Goal: Obtain resource: Download file/media

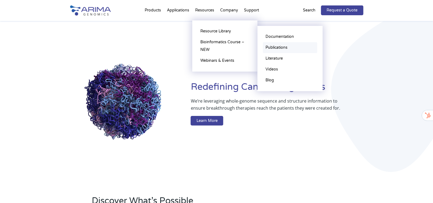
click at [284, 46] on link "Publications" at bounding box center [290, 47] width 54 height 11
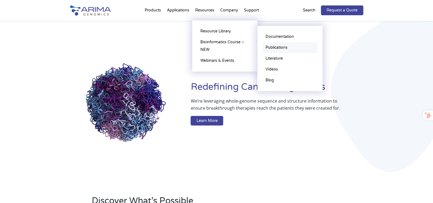
click at [278, 49] on link "Publications" at bounding box center [290, 47] width 54 height 11
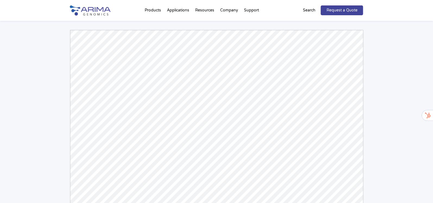
scroll to position [99, 0]
click at [79, 9] on img at bounding box center [90, 10] width 41 height 10
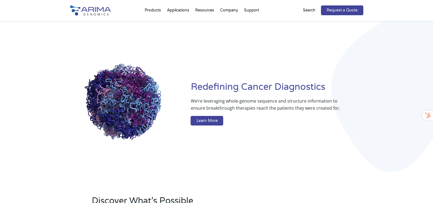
click at [17, 26] on div "Redefining Cancer Diagnostics We’re leveraging whole-genome sequence and struct…" at bounding box center [216, 104] width 433 height 167
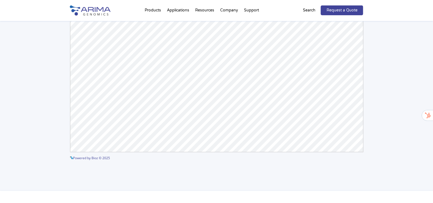
scroll to position [114, 0]
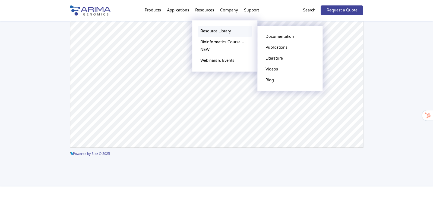
click at [207, 30] on link "Resource Library" at bounding box center [225, 31] width 54 height 11
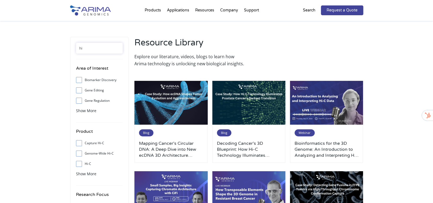
type input "h"
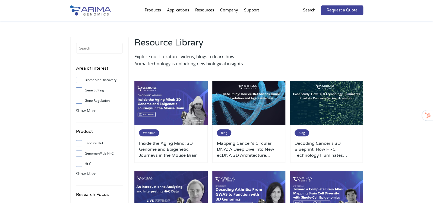
click at [79, 153] on input "Genome-Wide Hi-C" at bounding box center [79, 153] width 4 height 4
checkbox input "true"
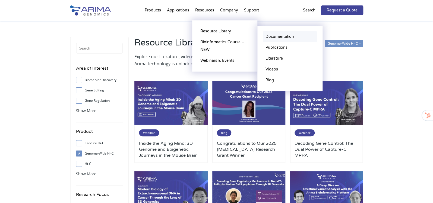
click at [285, 33] on link "Documentation" at bounding box center [290, 36] width 54 height 11
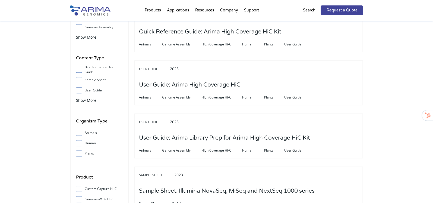
scroll to position [80, 0]
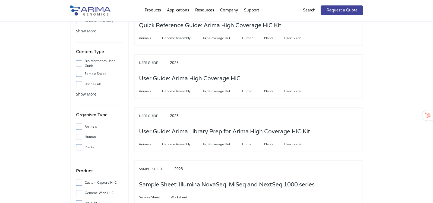
click at [80, 192] on input "Genome-Wide Hi-C" at bounding box center [79, 193] width 4 height 4
checkbox input "true"
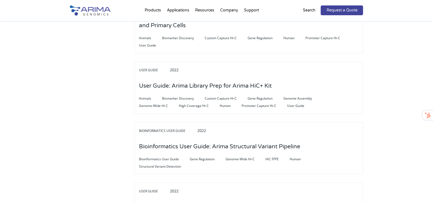
scroll to position [355, 0]
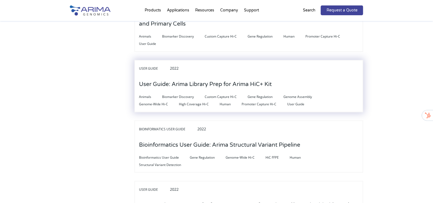
click at [254, 79] on h3 "User Guide: Arima Library Prep for Arima HiC+ Kit" at bounding box center [205, 84] width 133 height 17
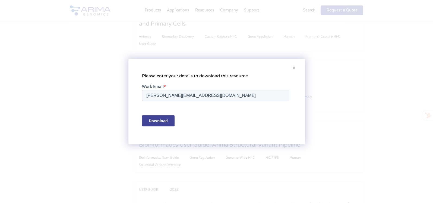
scroll to position [0, 0]
click at [164, 119] on input "Download" at bounding box center [158, 120] width 33 height 11
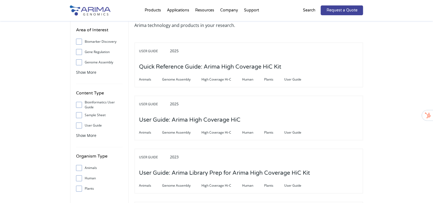
scroll to position [39, 0]
click at [81, 104] on span at bounding box center [80, 104] width 9 height 6
click at [81, 104] on input "Bioinformatics User Guide" at bounding box center [79, 104] width 4 height 4
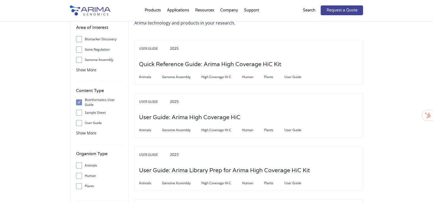
scroll to position [39, 0]
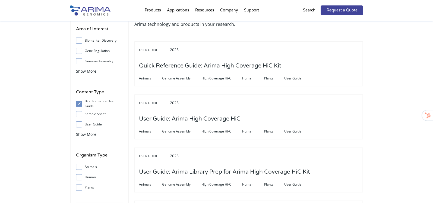
click at [79, 106] on span at bounding box center [80, 104] width 9 height 6
click at [79, 105] on input "Bioinformatics User Guide" at bounding box center [79, 104] width 4 height 4
click at [79, 105] on span at bounding box center [80, 104] width 9 height 6
click at [79, 105] on input "Bioinformatics User Guide" at bounding box center [79, 104] width 4 height 4
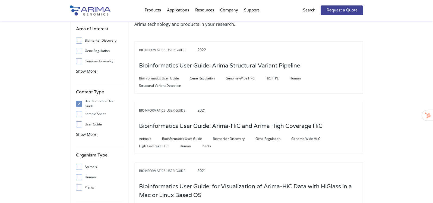
click at [370, 81] on div "Area of Interest Biomarker Discovery Gene Regulation Genome Assembly Structural…" at bounding box center [216, 141] width 433 height 319
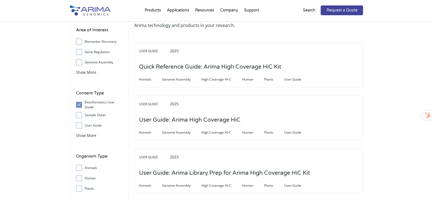
scroll to position [33, 0]
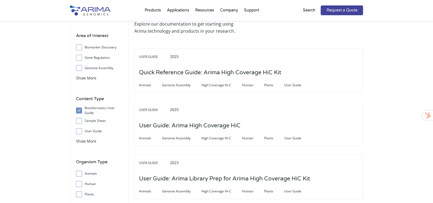
click at [79, 111] on input "Bioinformatics User Guide" at bounding box center [79, 110] width 4 height 4
checkbox input "true"
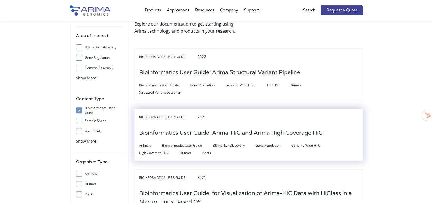
click at [149, 131] on h3 "Bioinformatics User Guide: Arima-HiC and Arima High Coverage HiC" at bounding box center [231, 132] width 184 height 17
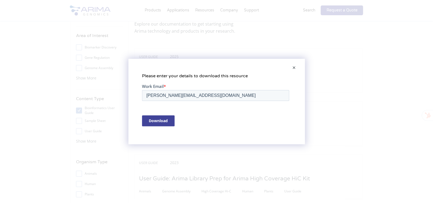
scroll to position [0, 0]
click at [295, 68] on span at bounding box center [294, 67] width 11 height 13
